Goal: Information Seeking & Learning: Learn about a topic

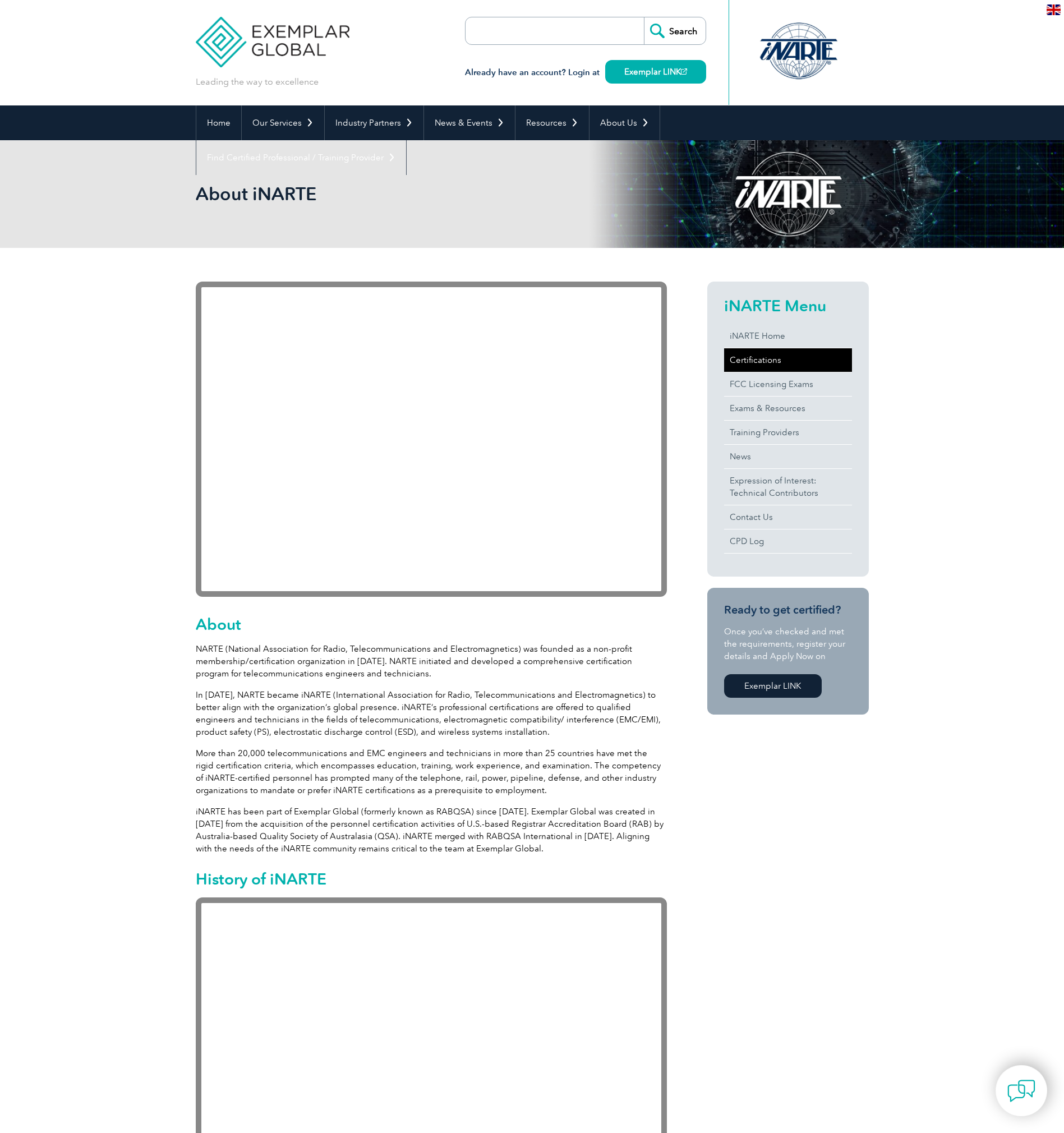
click at [764, 362] on link "Certifications" at bounding box center [788, 360] width 128 height 23
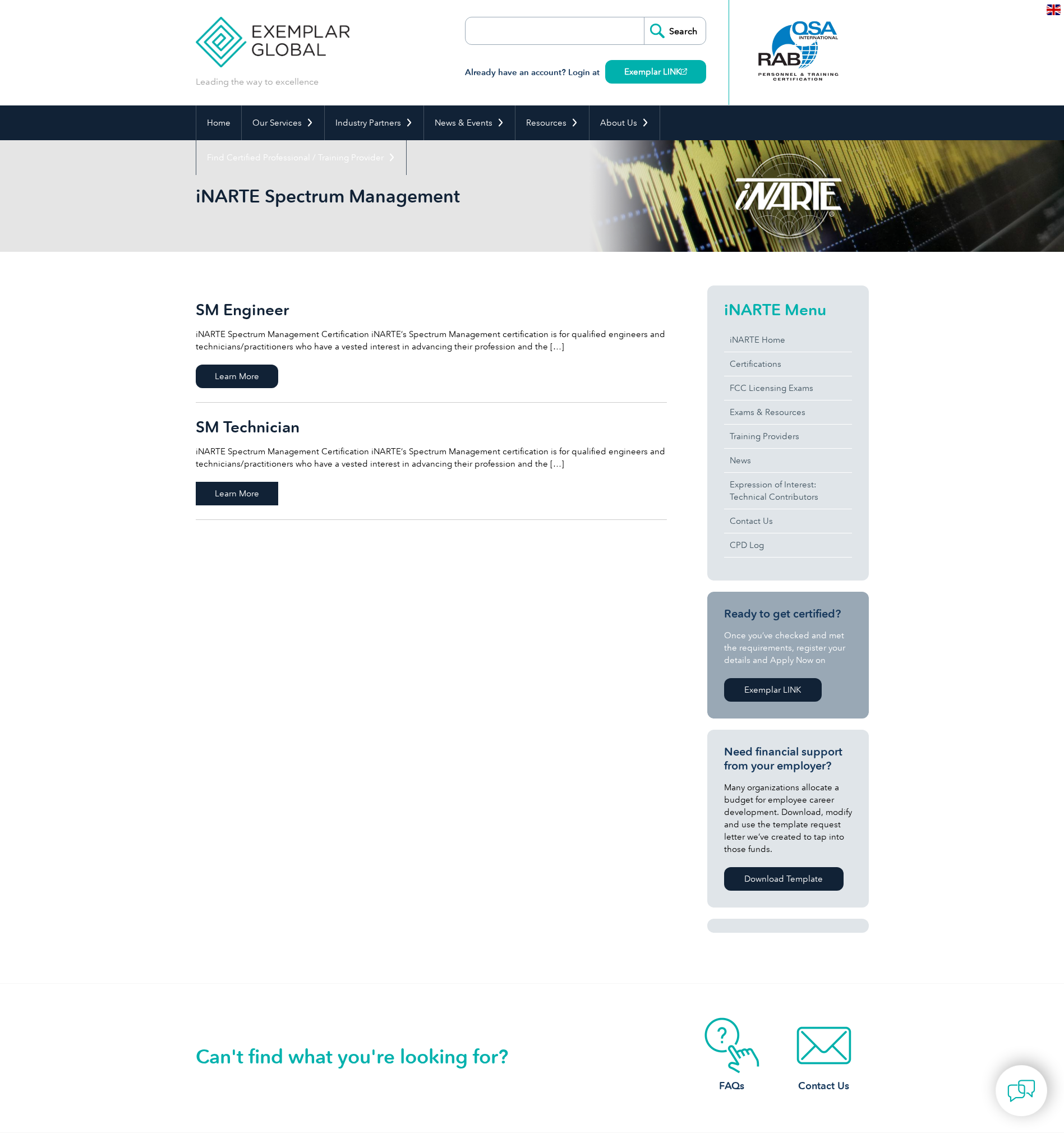
click at [259, 490] on span "Learn More" at bounding box center [236, 493] width 83 height 23
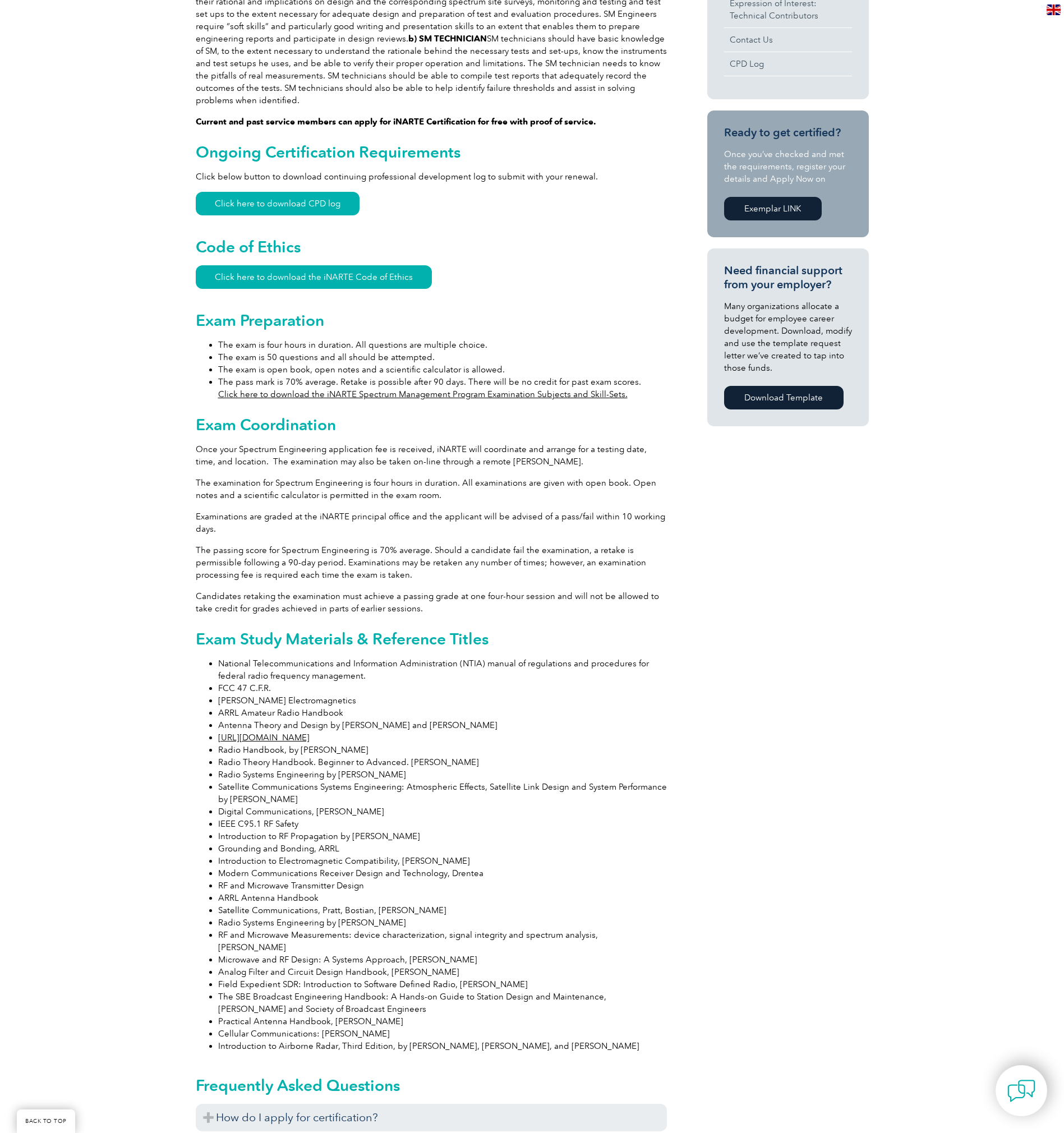
scroll to position [505, 0]
